Goal: Information Seeking & Learning: Learn about a topic

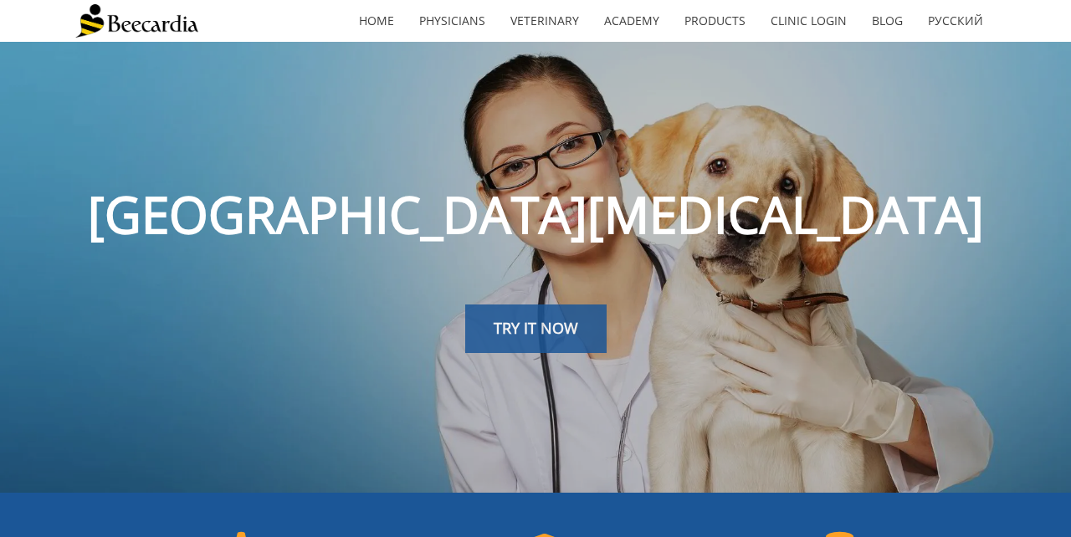
click at [549, 319] on span "TRY IT NOW" at bounding box center [536, 328] width 85 height 20
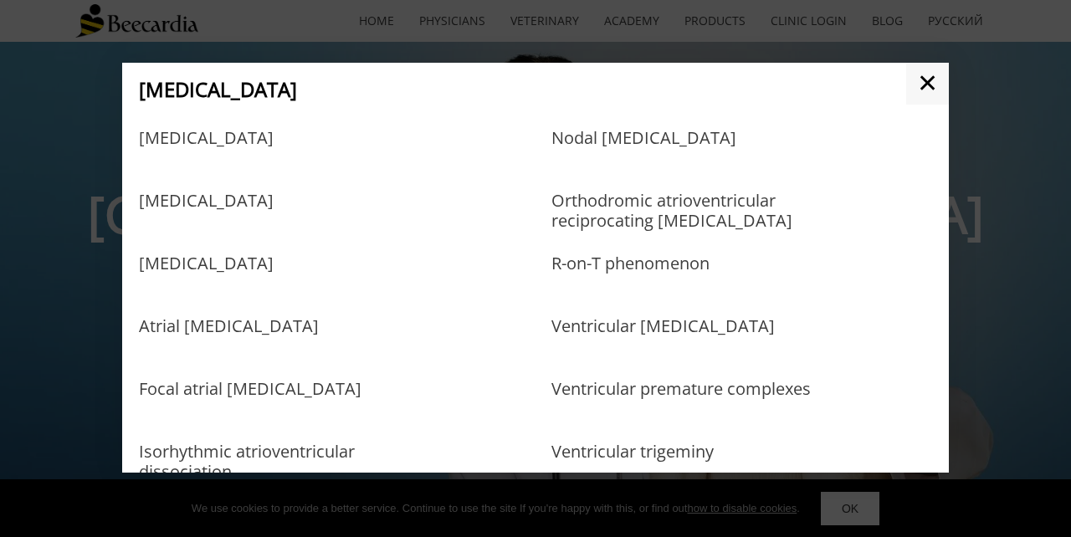
scroll to position [676, 0]
click at [274, 259] on link "[MEDICAL_DATA]" at bounding box center [206, 279] width 135 height 54
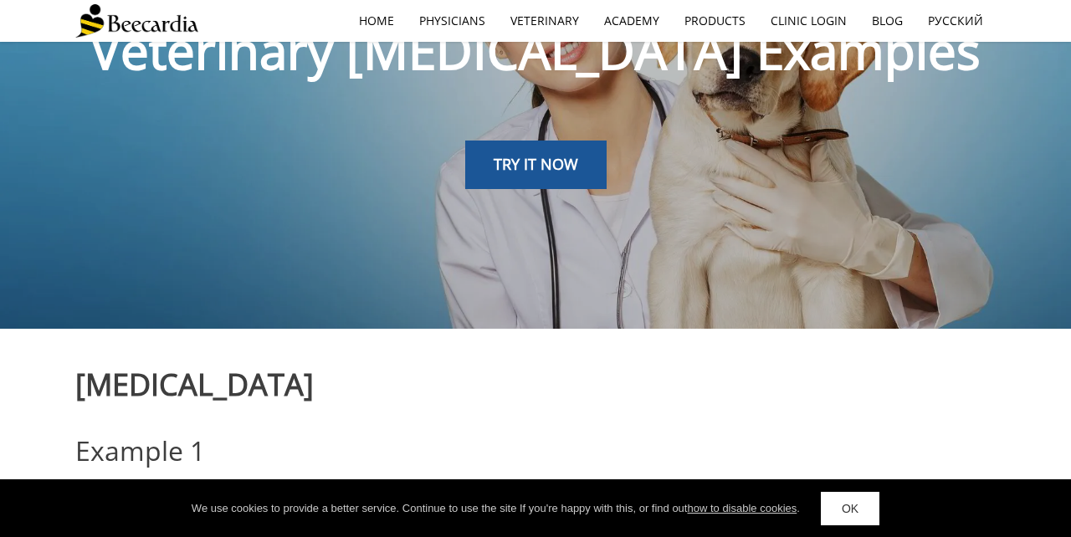
scroll to position [226, 0]
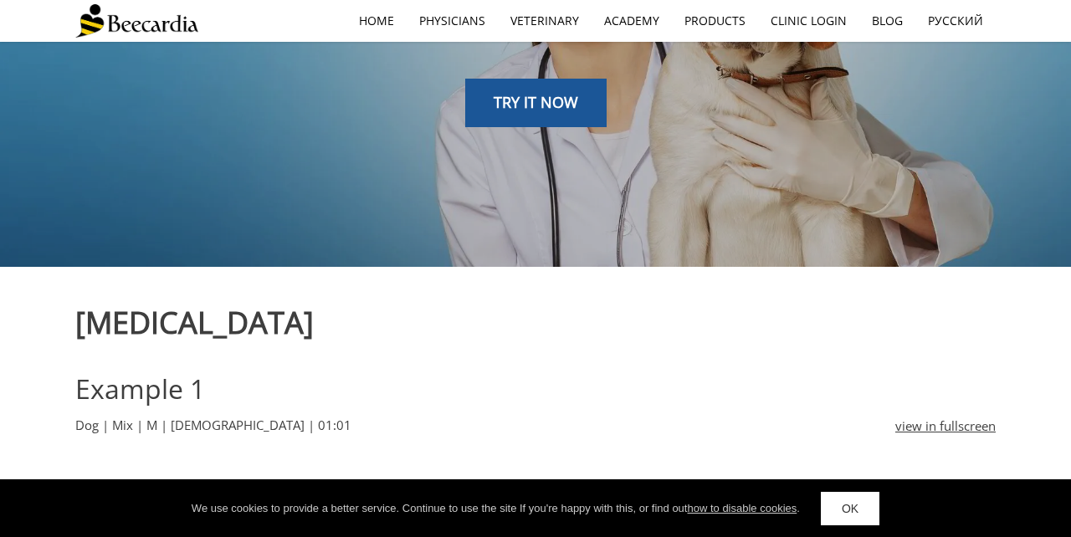
click at [864, 500] on link "OK" at bounding box center [850, 508] width 59 height 33
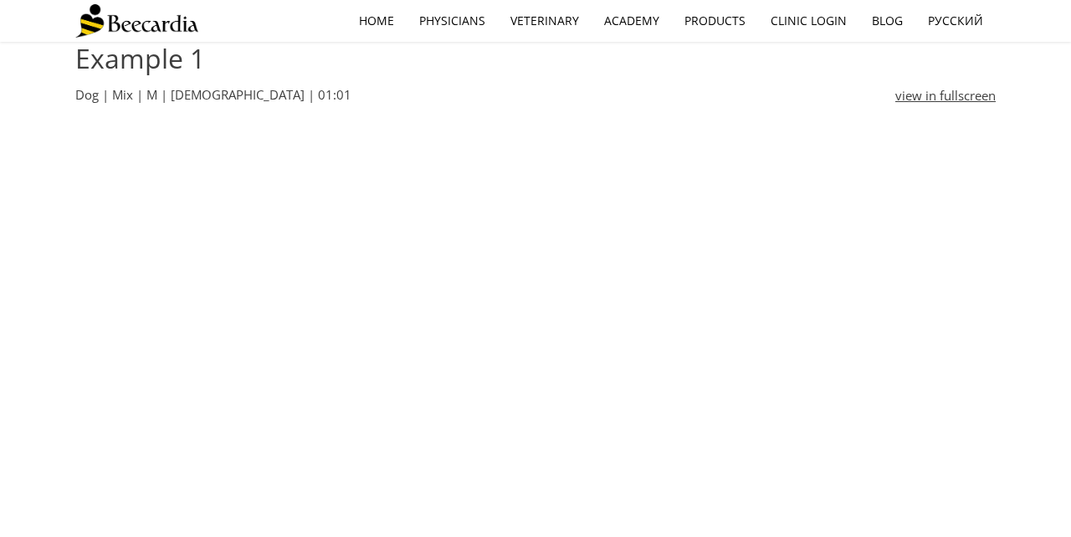
scroll to position [557, 0]
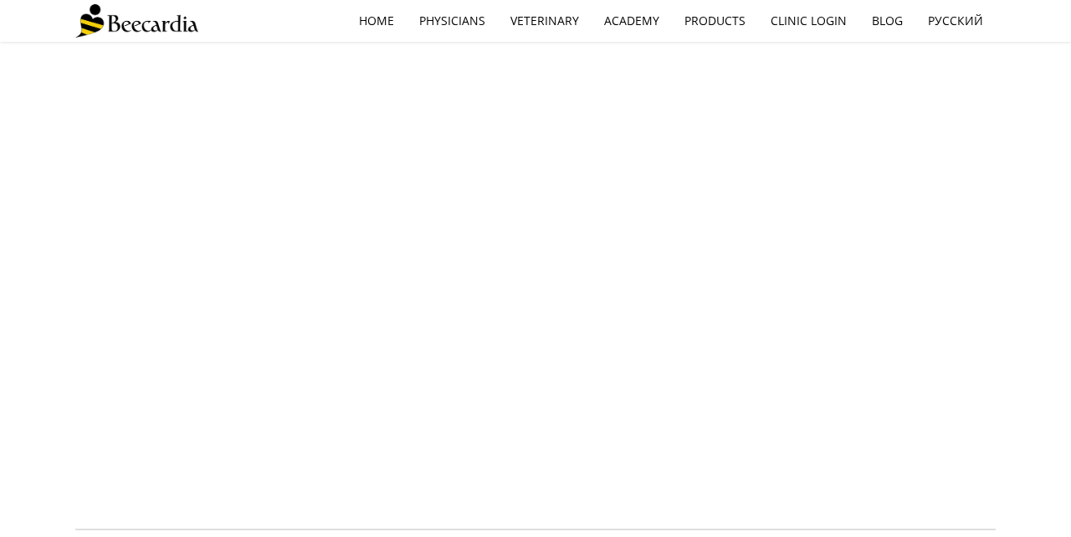
scroll to position [692, 0]
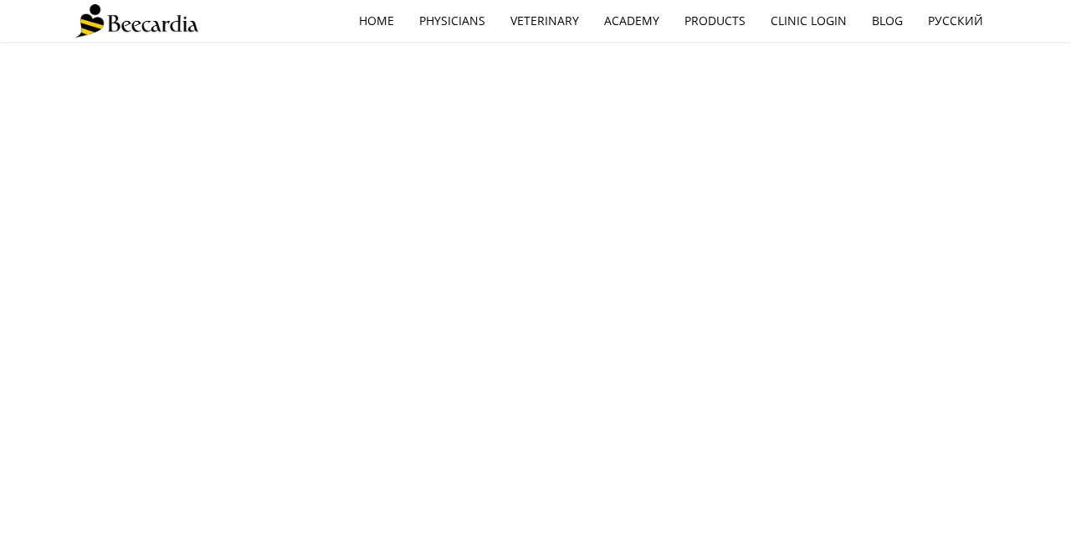
scroll to position [1271, 0]
